Goal: Transaction & Acquisition: Book appointment/travel/reservation

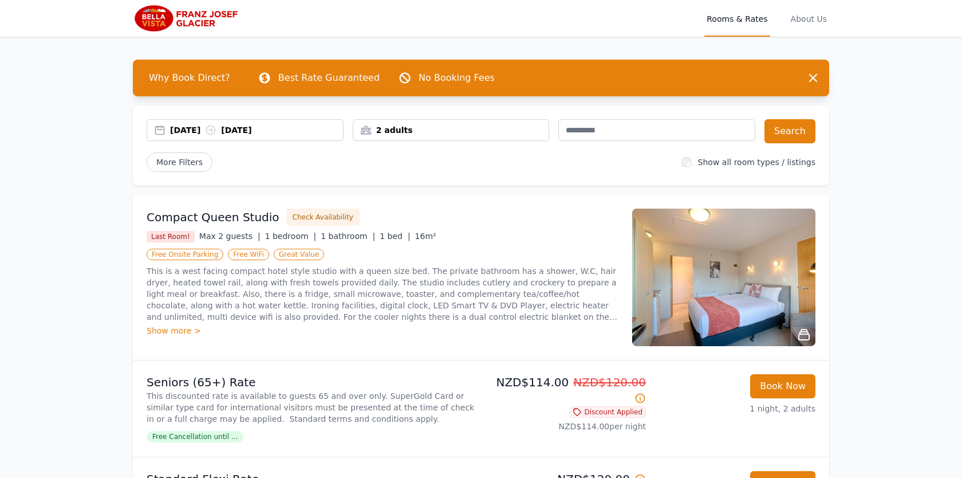
click at [201, 128] on div "[DATE] [DATE]" at bounding box center [256, 129] width 173 height 11
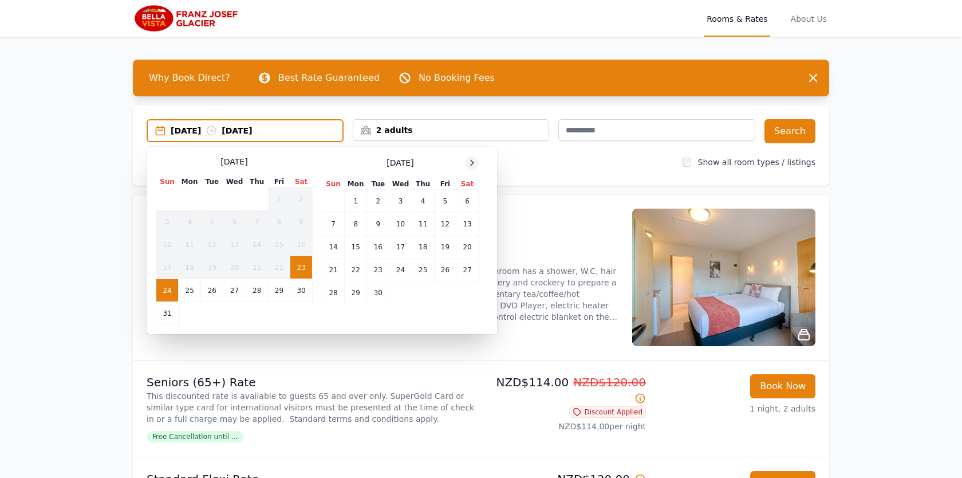
click at [470, 164] on icon at bounding box center [471, 162] width 9 height 9
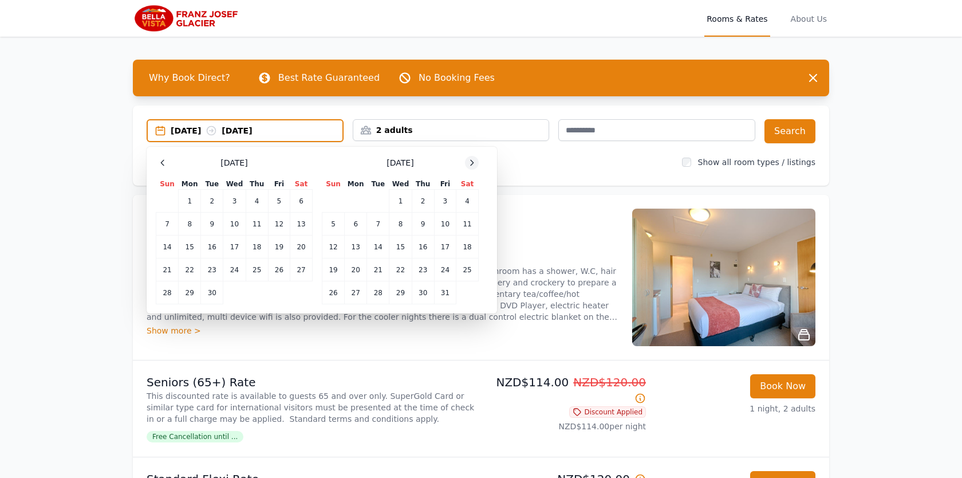
click at [470, 164] on icon at bounding box center [471, 162] width 9 height 9
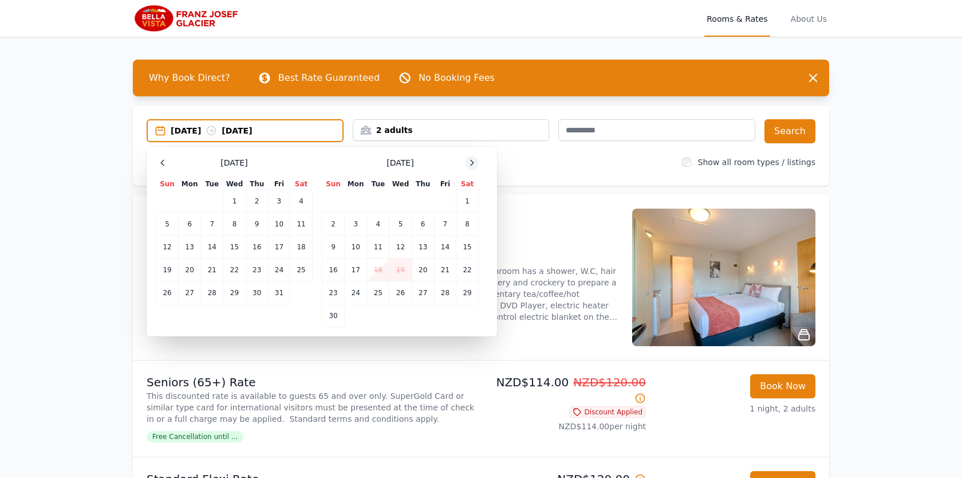
click at [470, 164] on icon at bounding box center [471, 162] width 9 height 9
click at [406, 272] on td "24" at bounding box center [401, 269] width 22 height 23
click at [446, 273] on td "26" at bounding box center [445, 269] width 22 height 23
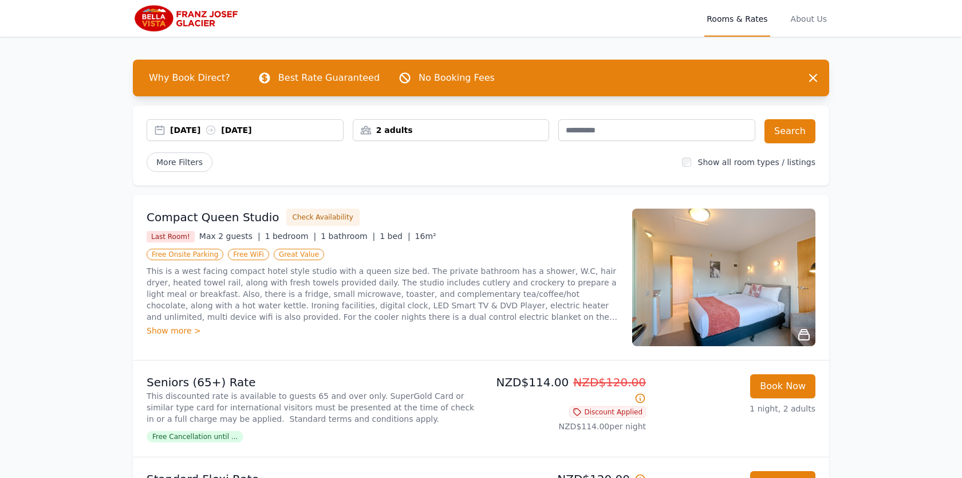
click at [448, 135] on div "2 adults" at bounding box center [451, 129] width 196 height 11
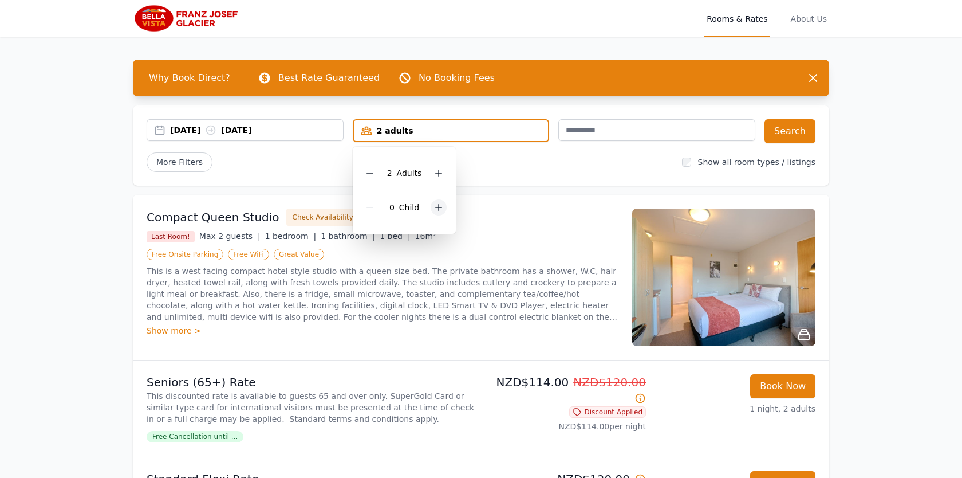
click at [438, 206] on icon at bounding box center [439, 207] width 6 height 6
click at [489, 175] on div "[DATE] [DATE] 2 adults, 1 child [DEMOGRAPHIC_DATA] Adult s 1 Child Search More …" at bounding box center [481, 145] width 697 height 80
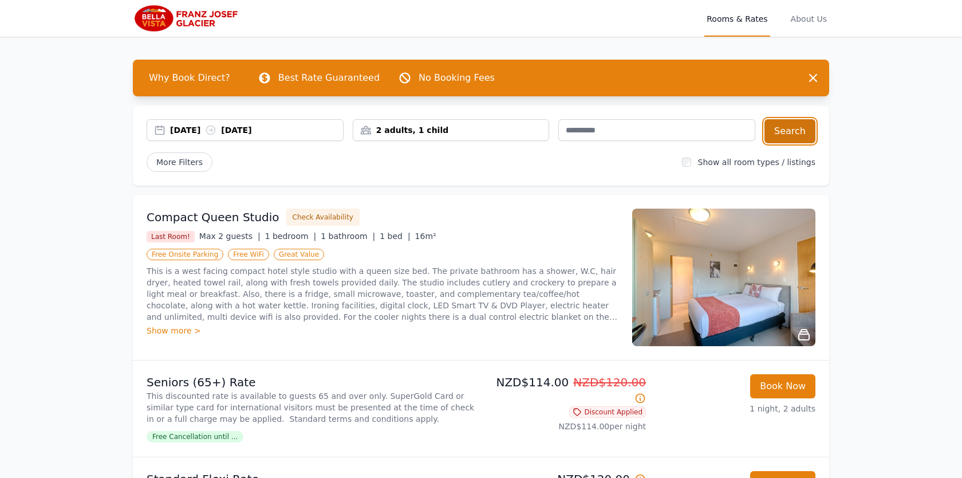
click at [796, 135] on button "Search" at bounding box center [790, 131] width 51 height 24
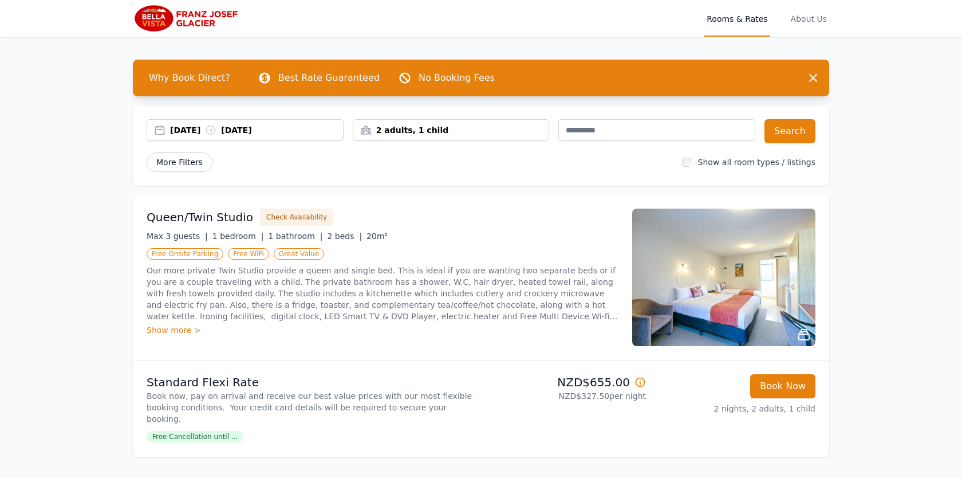
click at [178, 160] on span "More Filters" at bounding box center [180, 161] width 66 height 19
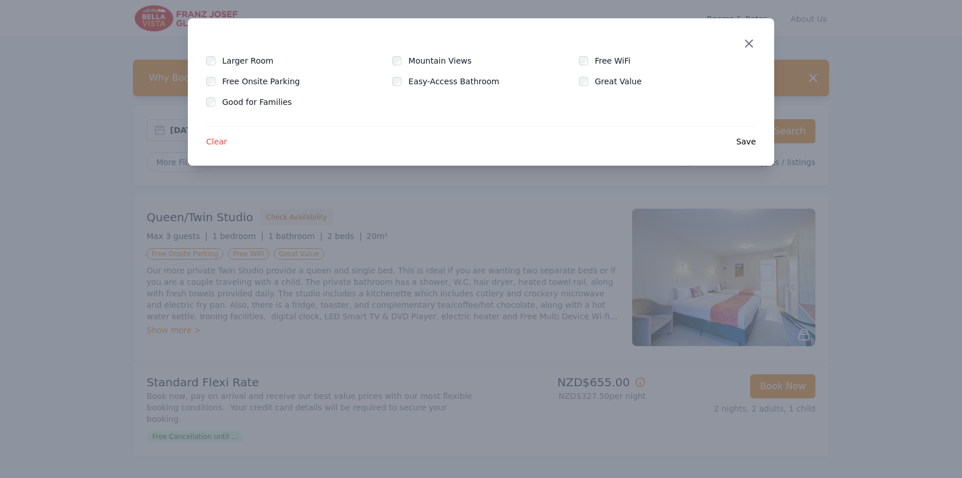
click at [751, 46] on icon "button" at bounding box center [749, 43] width 7 height 7
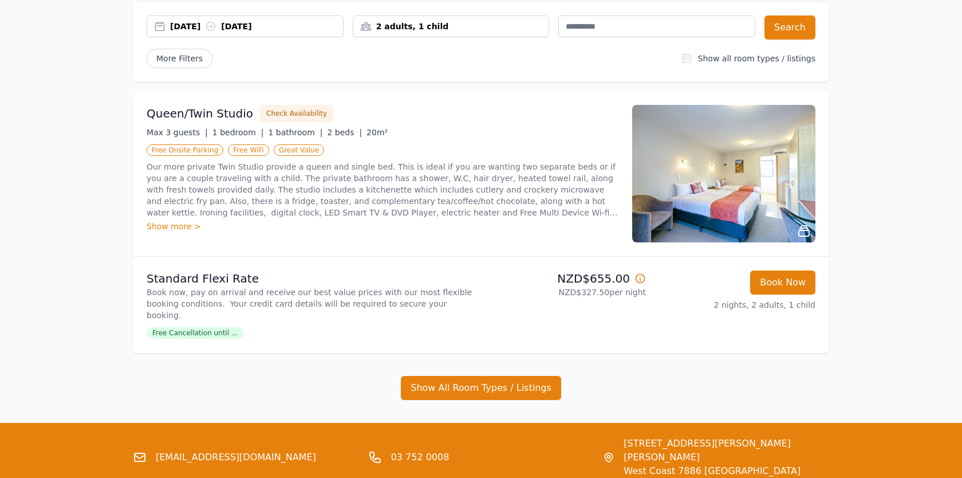
scroll to position [172, 0]
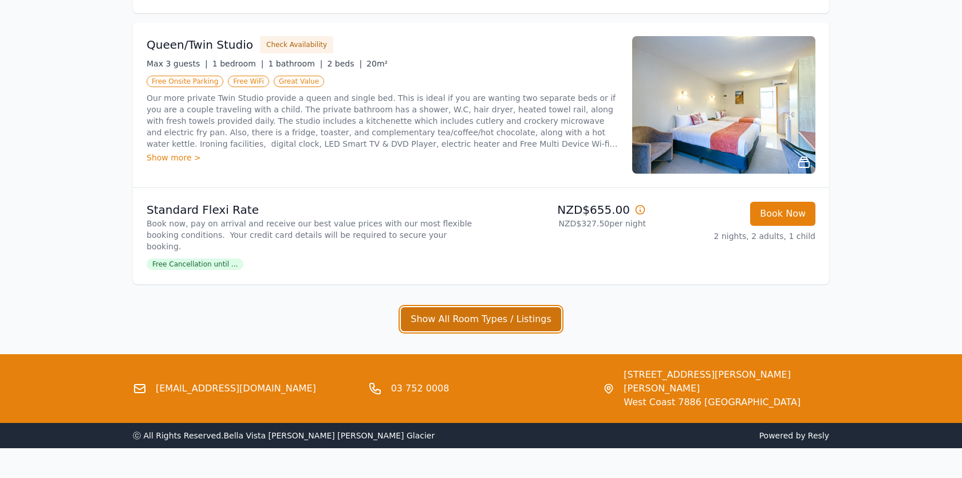
click at [470, 313] on button "Show All Room Types / Listings" at bounding box center [481, 319] width 160 height 24
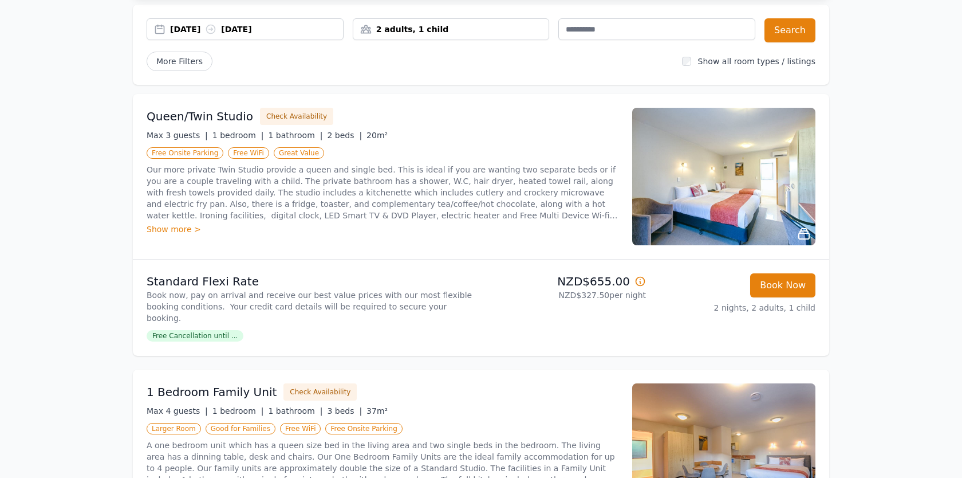
scroll to position [64, 0]
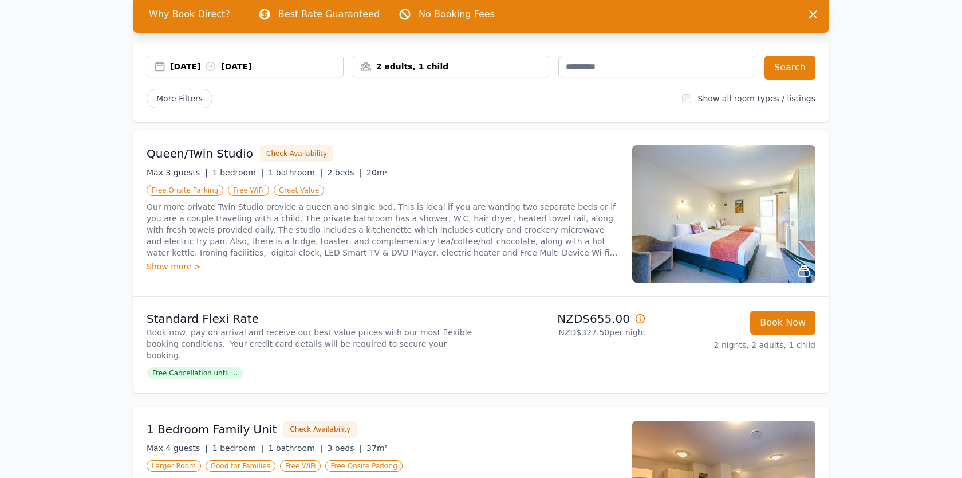
click at [310, 203] on p "Our more private Twin Studio provide a queen and single bed. This is ideal if y…" at bounding box center [383, 229] width 472 height 57
click at [292, 155] on button "Check Availability" at bounding box center [296, 153] width 73 height 17
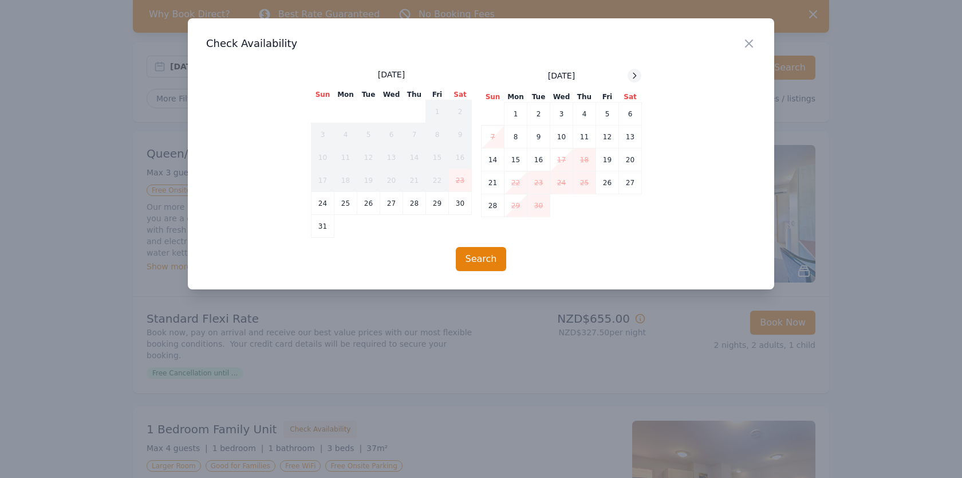
click at [630, 72] on icon at bounding box center [634, 75] width 9 height 9
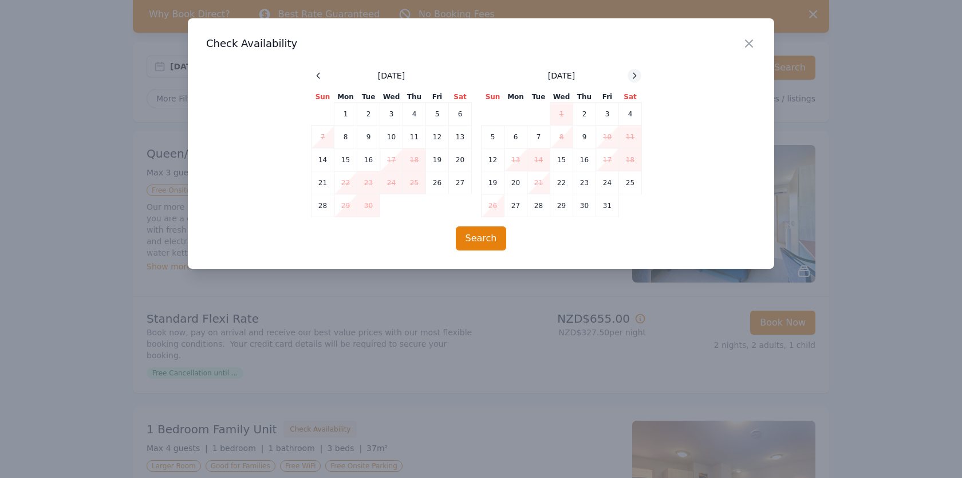
click at [631, 72] on icon at bounding box center [634, 75] width 9 height 9
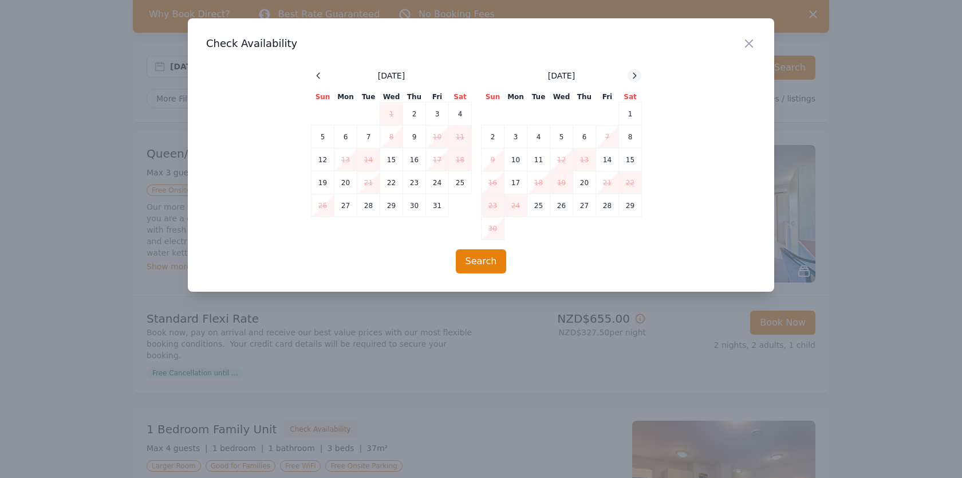
click at [631, 72] on icon at bounding box center [634, 75] width 9 height 9
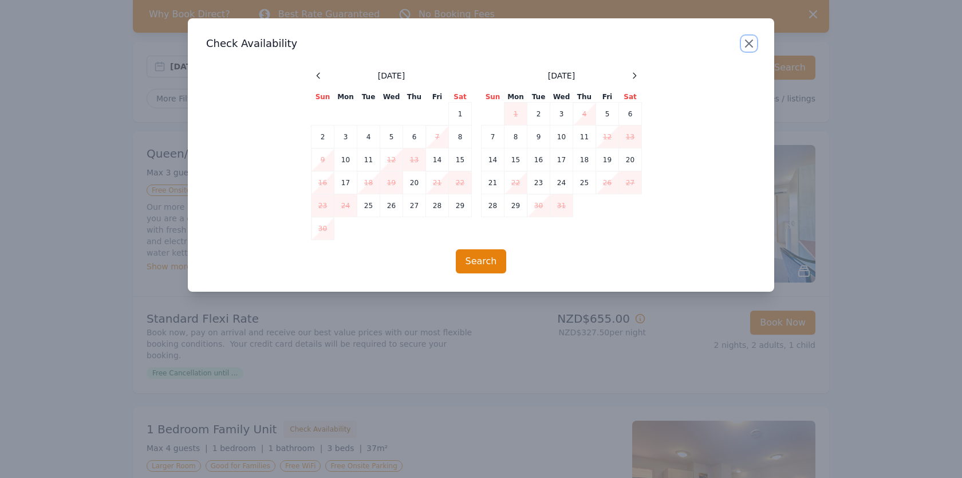
click at [749, 48] on icon "button" at bounding box center [749, 44] width 14 height 14
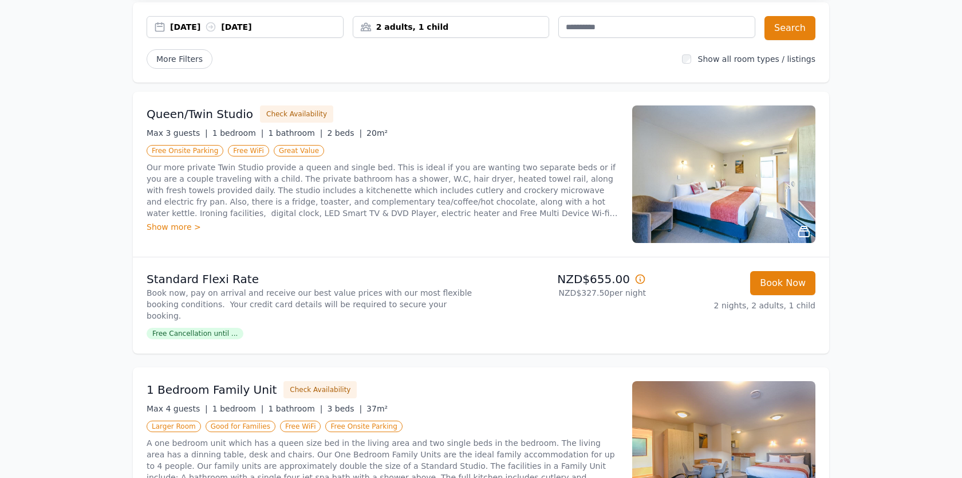
scroll to position [104, 0]
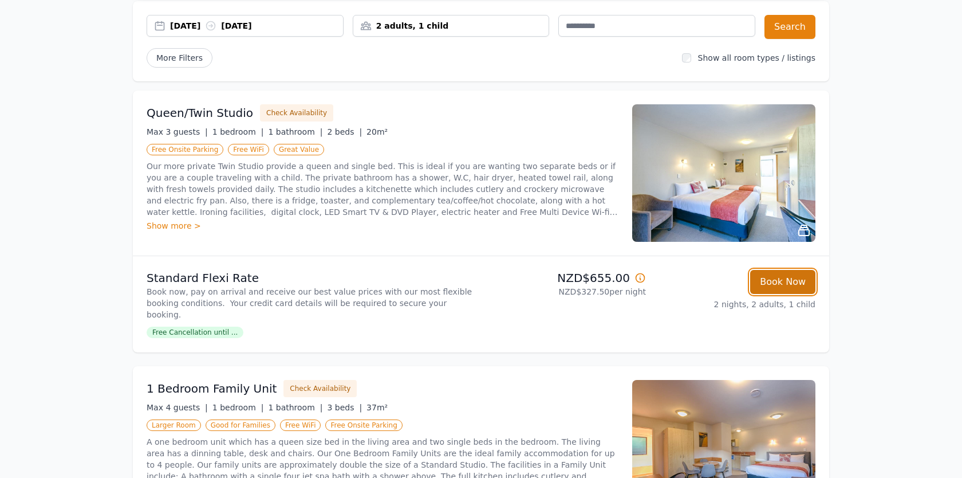
click at [769, 286] on button "Book Now" at bounding box center [782, 282] width 65 height 24
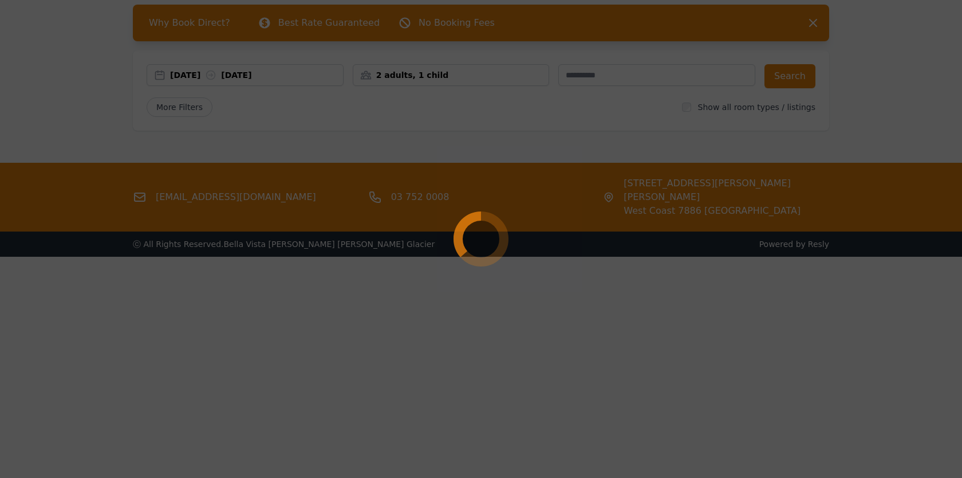
scroll to position [55, 0]
select select "**"
